Goal: Task Accomplishment & Management: Manage account settings

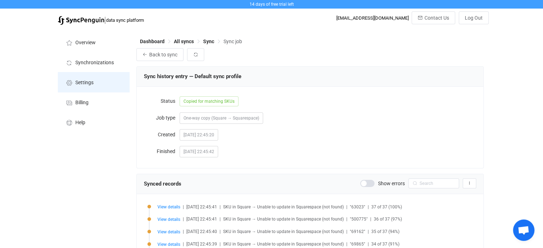
click at [103, 77] on li "Settings" at bounding box center [93, 82] width 71 height 20
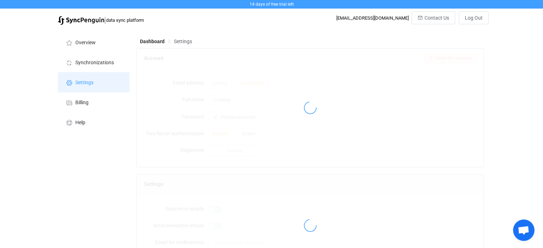
type input "[PERSON_NAME]"
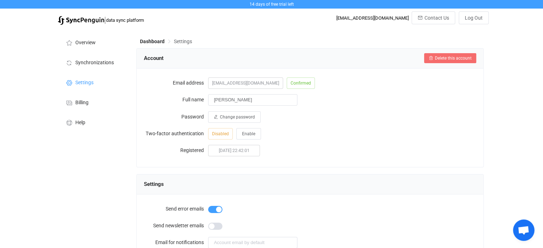
click at [467, 58] on span "Delete this account" at bounding box center [453, 58] width 37 height 5
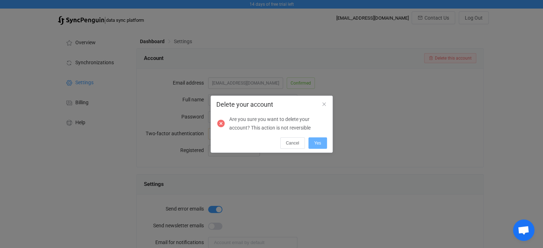
click at [318, 142] on span "Yes" at bounding box center [317, 143] width 7 height 5
